Goal: Information Seeking & Learning: Learn about a topic

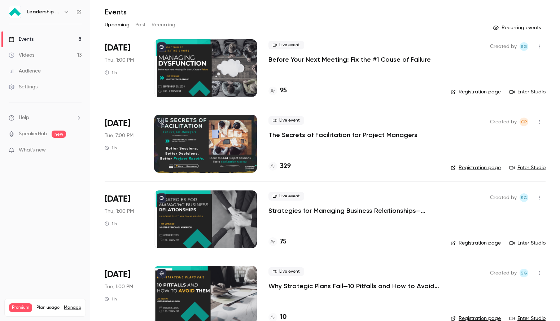
scroll to position [24, 0]
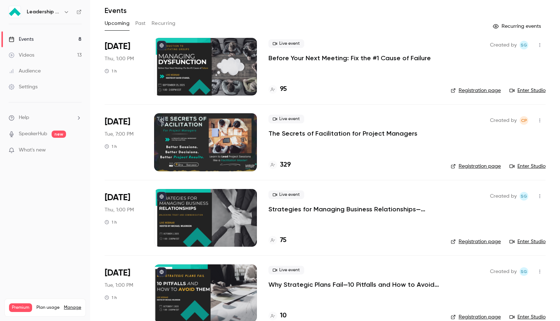
click at [138, 23] on button "Past" at bounding box center [140, 24] width 10 height 12
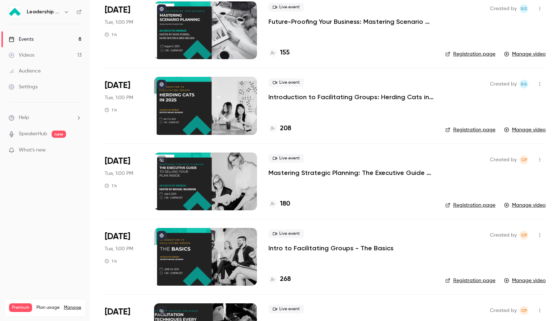
scroll to position [285, 0]
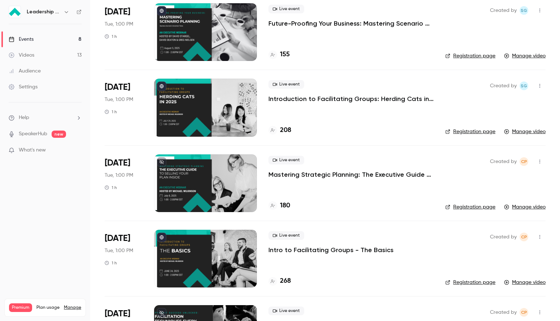
click at [244, 25] on div at bounding box center [205, 32] width 103 height 58
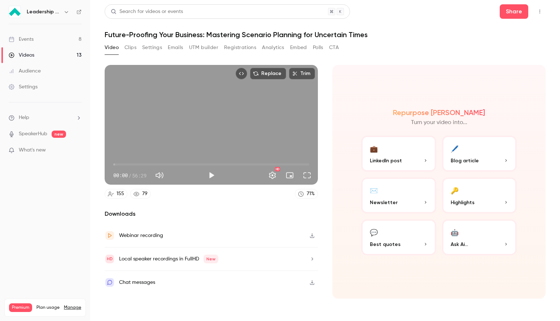
click at [275, 48] on button "Analytics" at bounding box center [273, 48] width 22 height 12
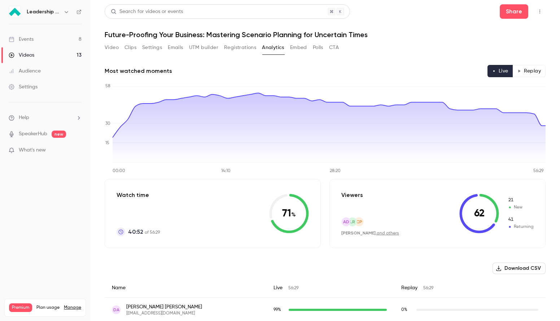
click at [62, 43] on link "Events 8" at bounding box center [45, 39] width 90 height 16
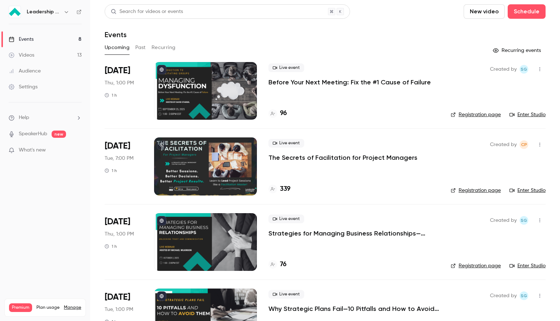
click at [137, 47] on button "Past" at bounding box center [140, 48] width 10 height 12
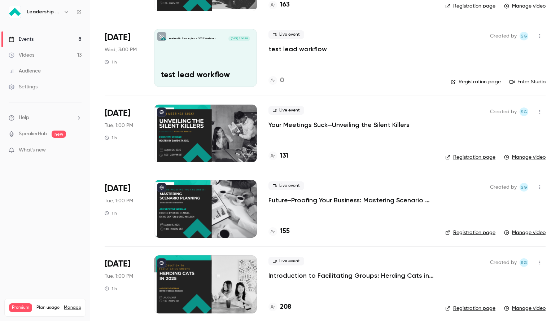
scroll to position [109, 0]
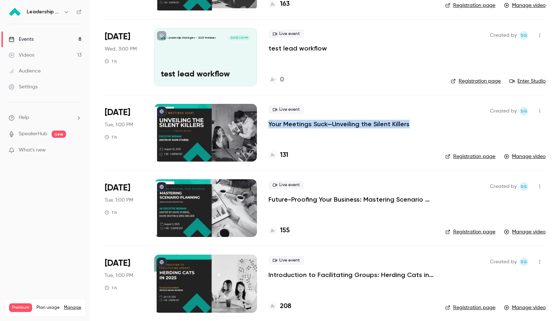
drag, startPoint x: 410, startPoint y: 126, endPoint x: 266, endPoint y: 125, distance: 143.5
click at [266, 125] on li "[DATE] Tue, 1:00 PM 1 h Live event Your Meetings Suck—Unveiling the Silent Kill…" at bounding box center [325, 132] width 441 height 75
copy p "Your Meetings Suck—Unveiling the Silent Killers"
